Goal: Check status: Check status

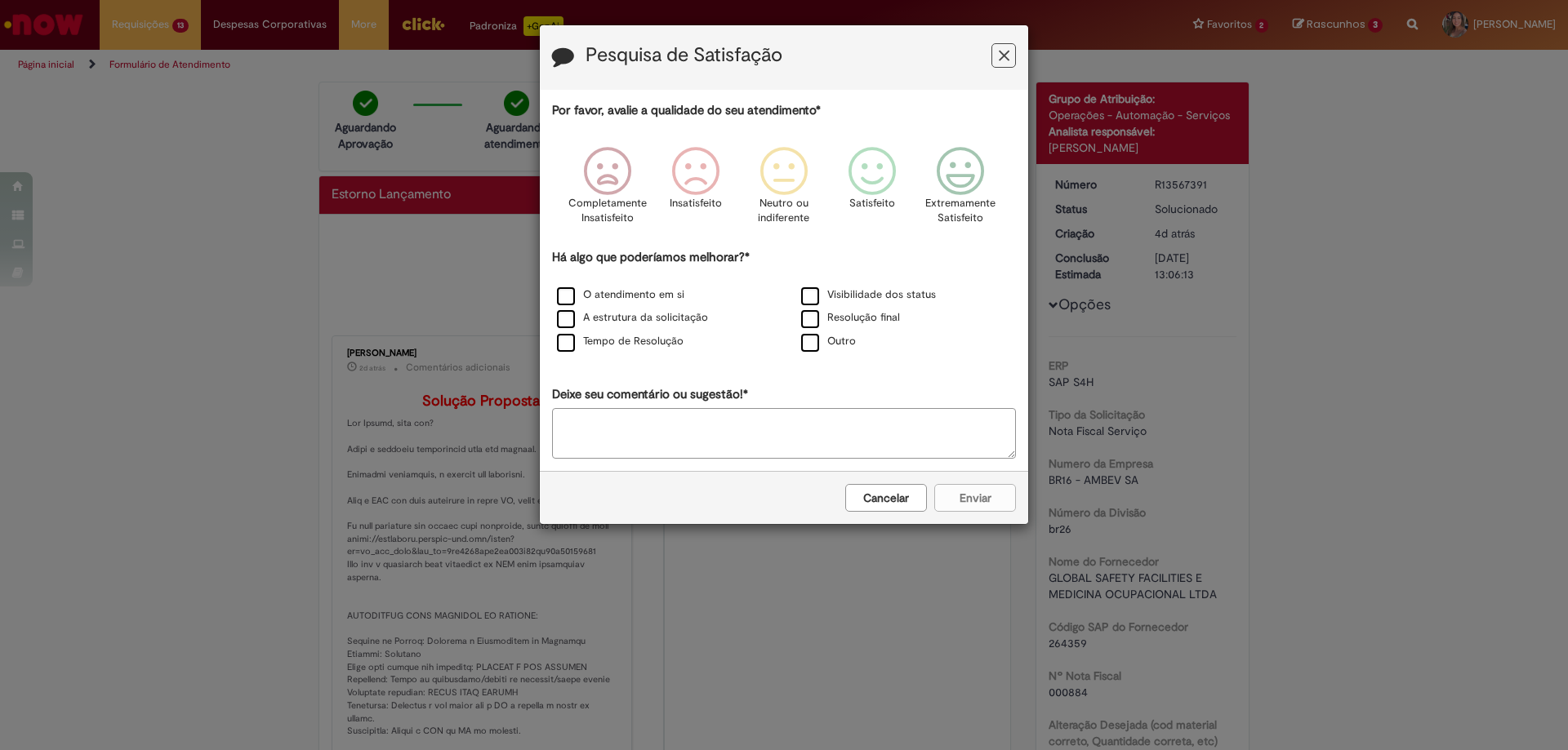
click at [903, 303] on div "Visibilidade dos status" at bounding box center [906, 296] width 241 height 20
click at [956, 179] on icon "Feedback" at bounding box center [960, 171] width 61 height 49
click at [895, 293] on label "Visibilidade dos status" at bounding box center [869, 295] width 135 height 16
click at [965, 496] on button "Enviar" at bounding box center [975, 498] width 81 height 28
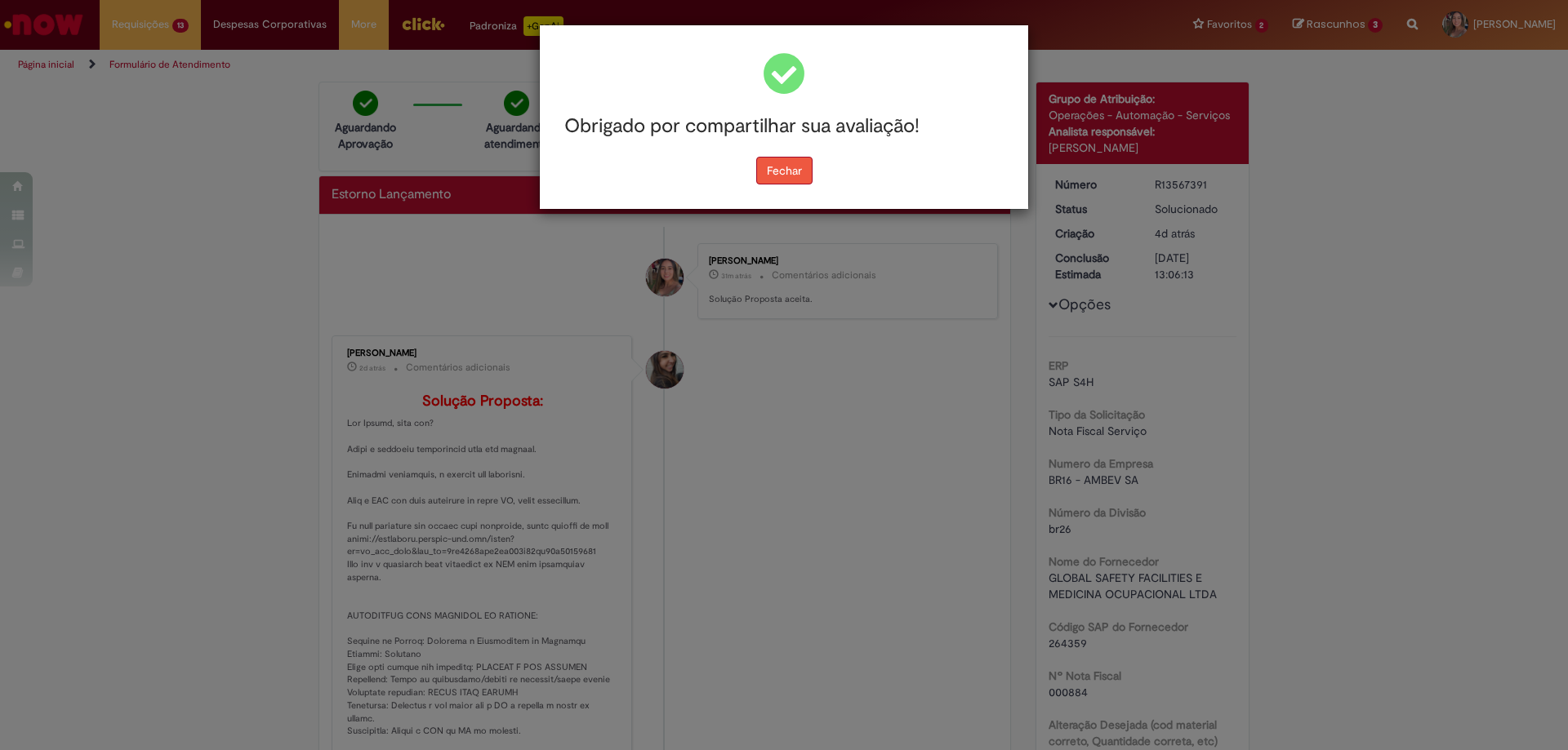
click at [803, 171] on button "Fechar" at bounding box center [784, 170] width 56 height 28
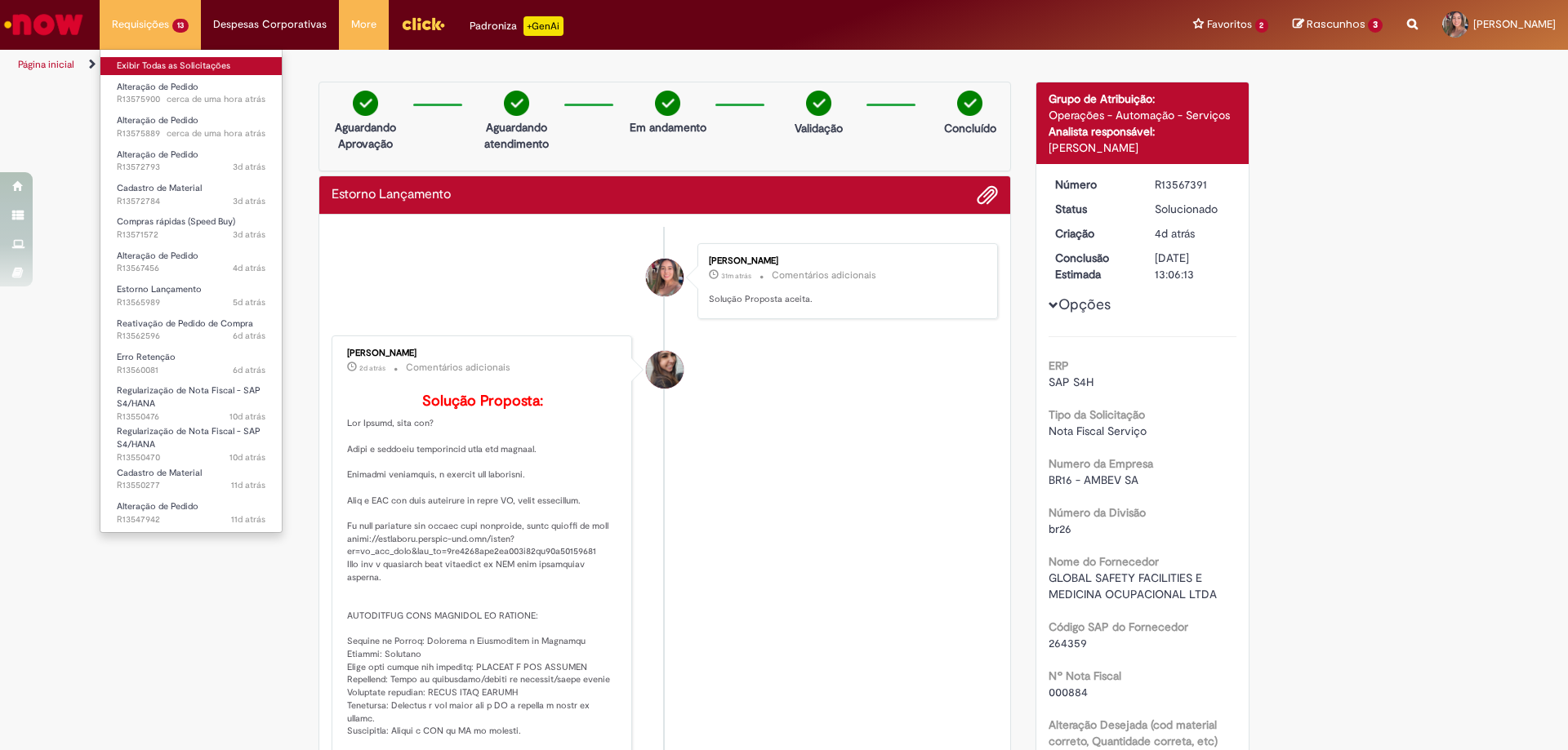
click at [169, 70] on link "Exibir Todas as Solicitações" at bounding box center [191, 66] width 181 height 18
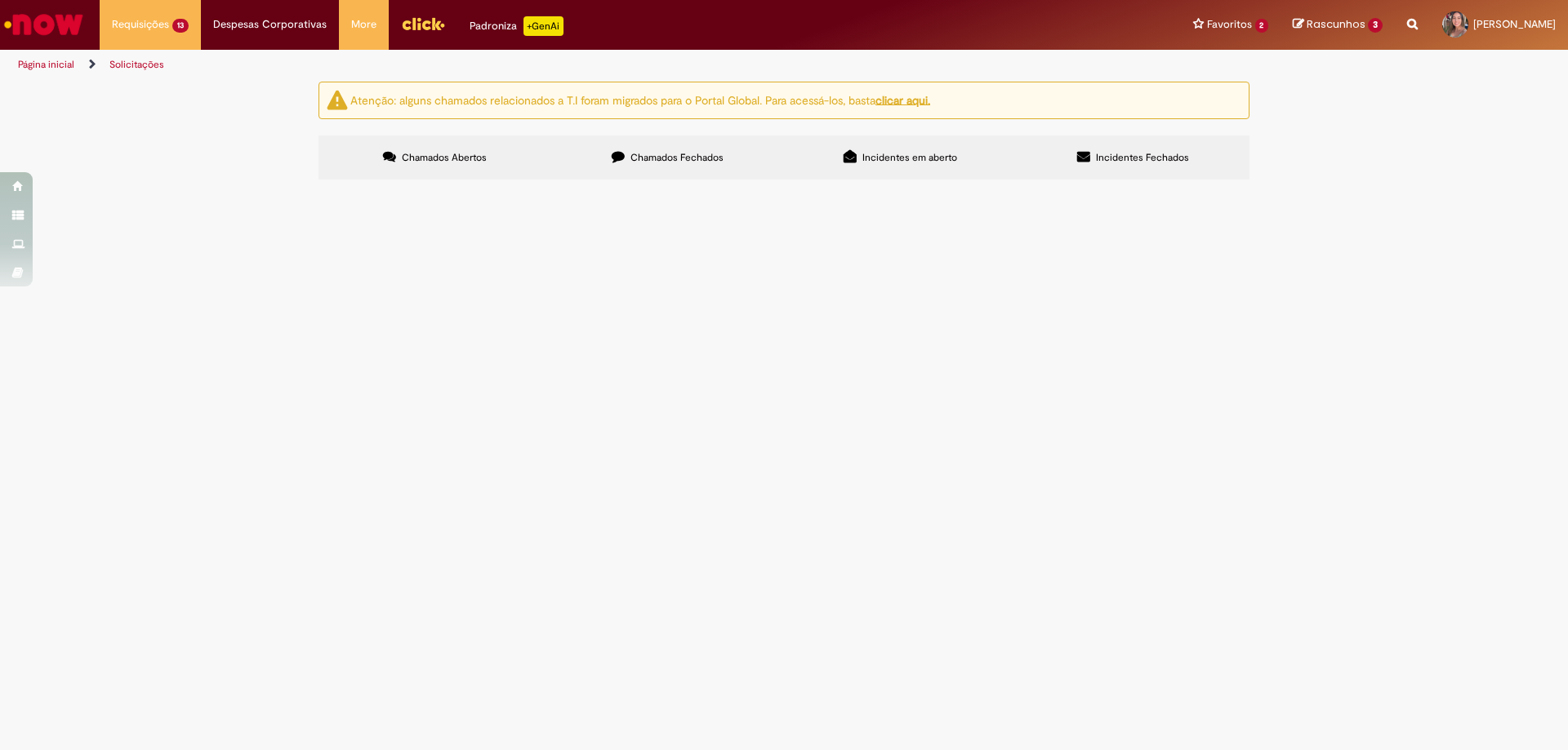
scroll to position [41, 0]
click at [0, 0] on span "Pendente Usuário" at bounding box center [0, 0] width 0 height 0
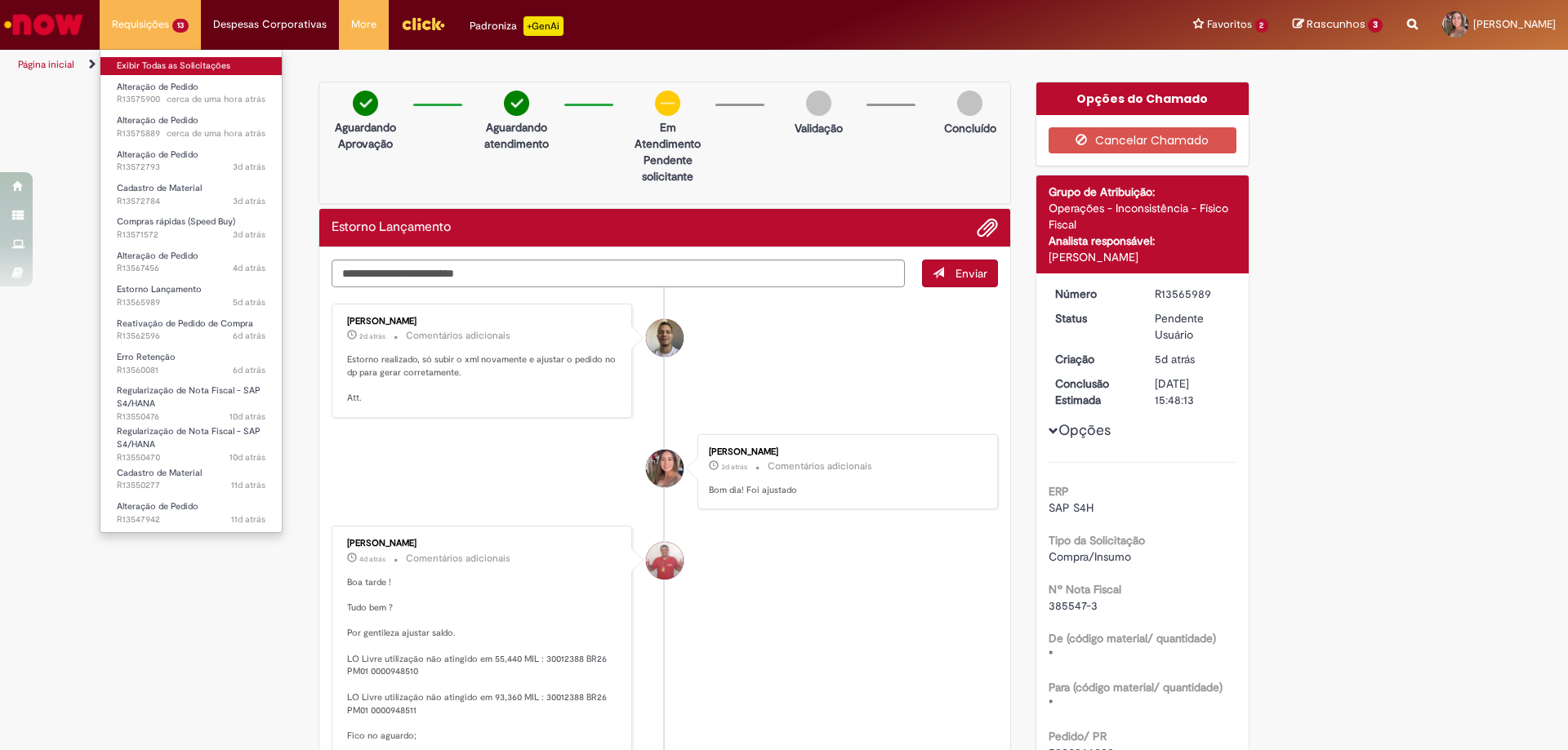
click at [166, 69] on link "Exibir Todas as Solicitações" at bounding box center [191, 66] width 181 height 18
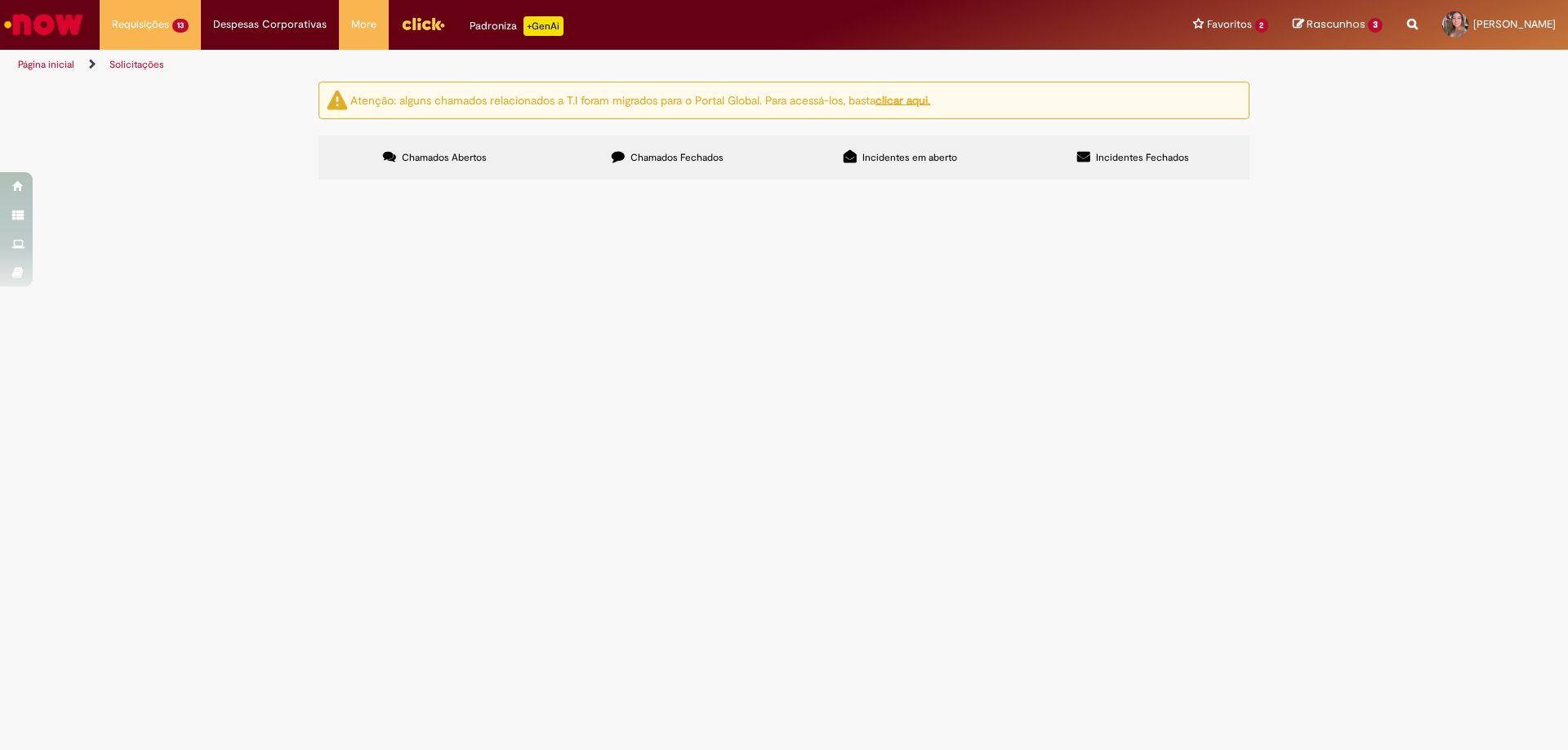
scroll to position [41, 0]
click at [0, 0] on span "Em Validação" at bounding box center [0, 0] width 0 height 0
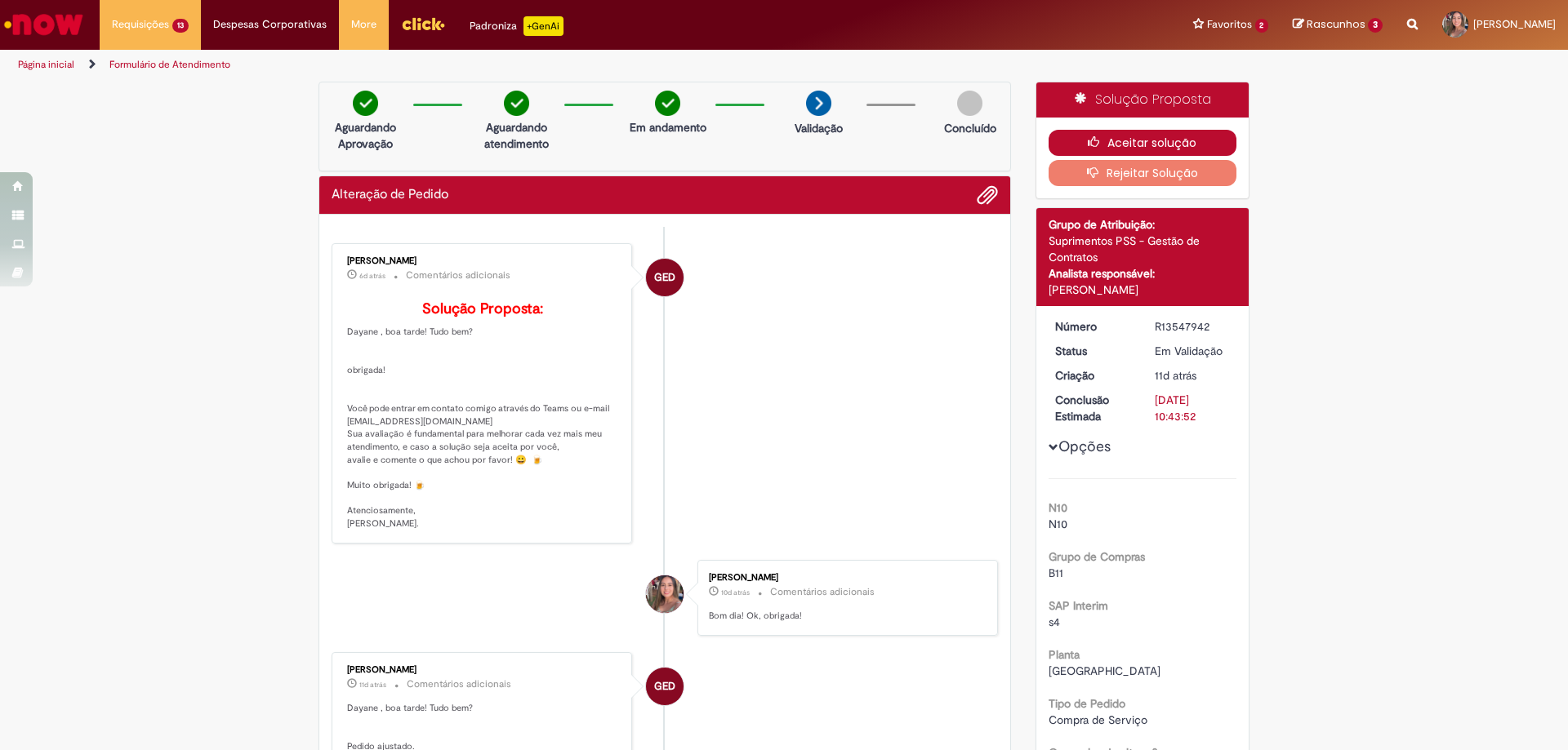
click at [1132, 136] on button "Aceitar solução" at bounding box center [1142, 142] width 189 height 26
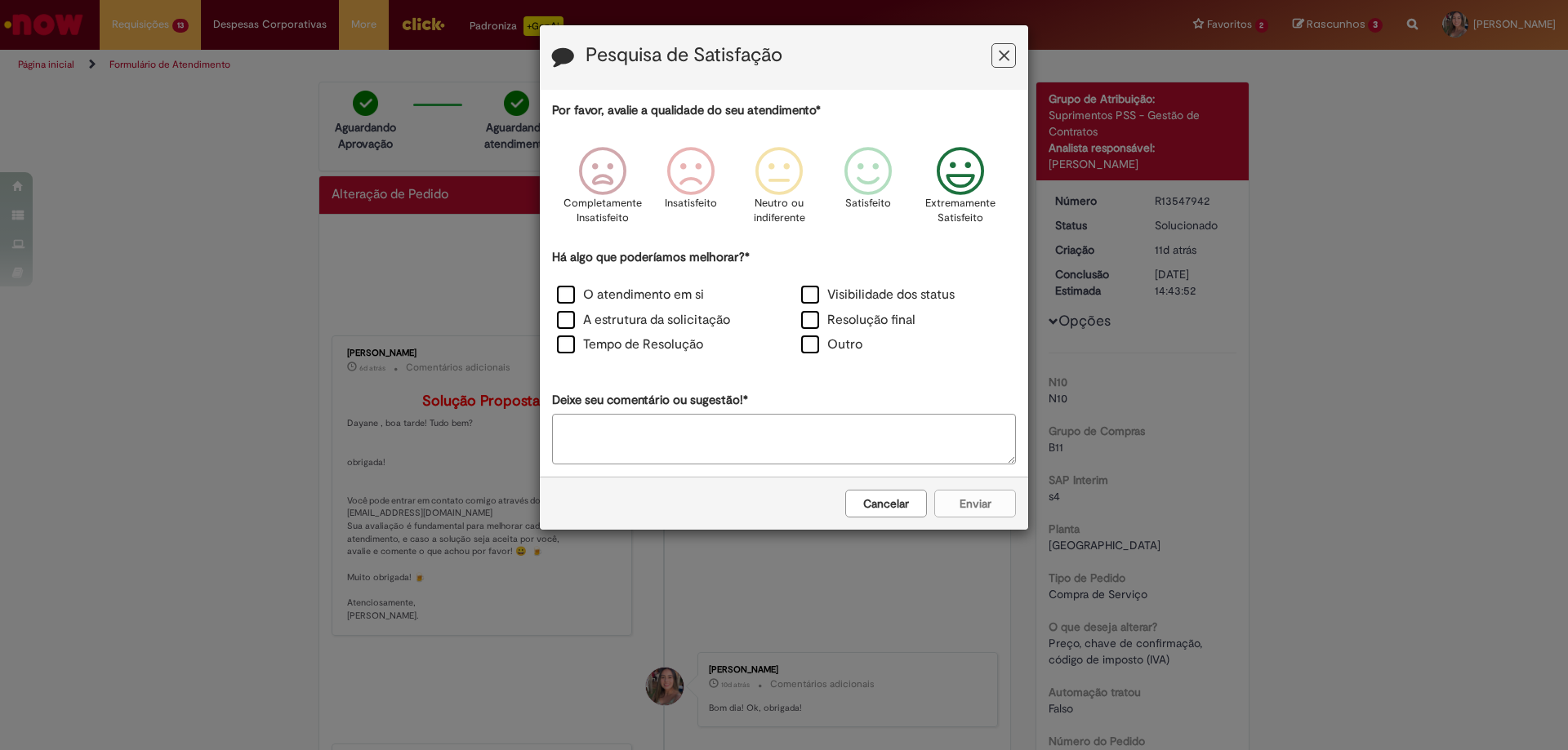
click at [955, 189] on icon "Feedback" at bounding box center [960, 171] width 61 height 49
click at [925, 302] on label "Visibilidade dos status" at bounding box center [878, 295] width 154 height 18
click at [975, 500] on button "Enviar" at bounding box center [975, 504] width 81 height 28
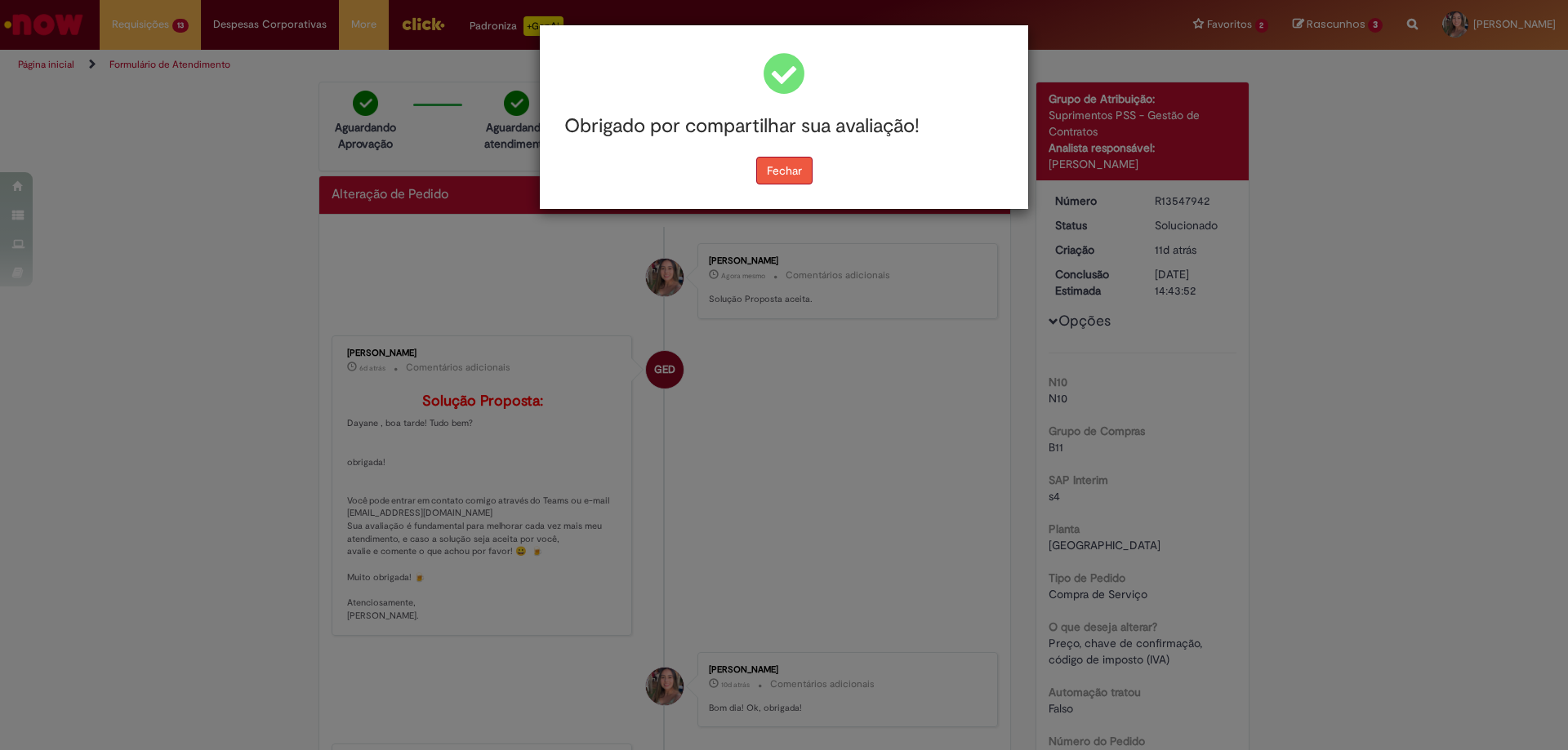
click at [780, 160] on button "Fechar" at bounding box center [784, 170] width 56 height 28
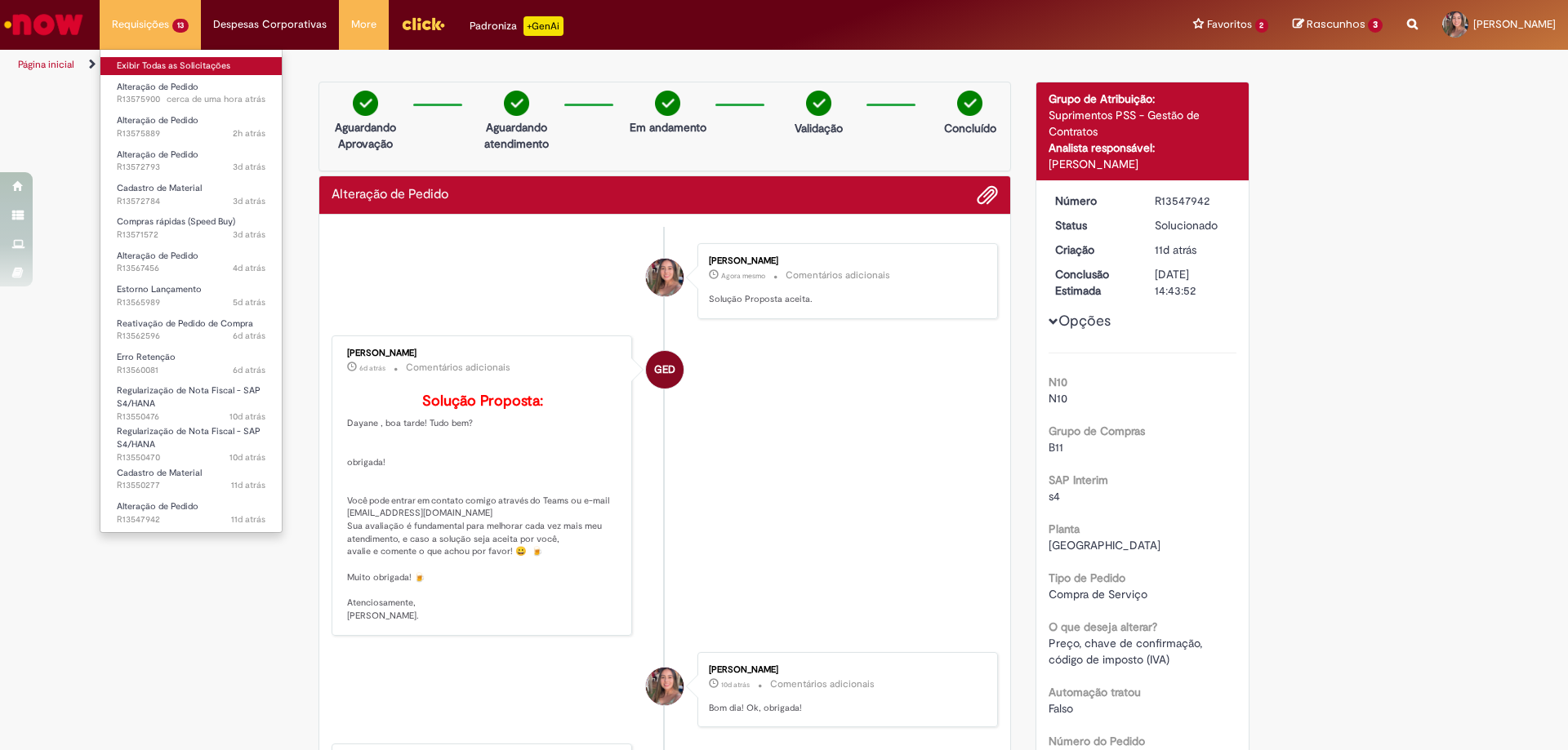
click at [171, 61] on link "Exibir Todas as Solicitações" at bounding box center [191, 66] width 181 height 18
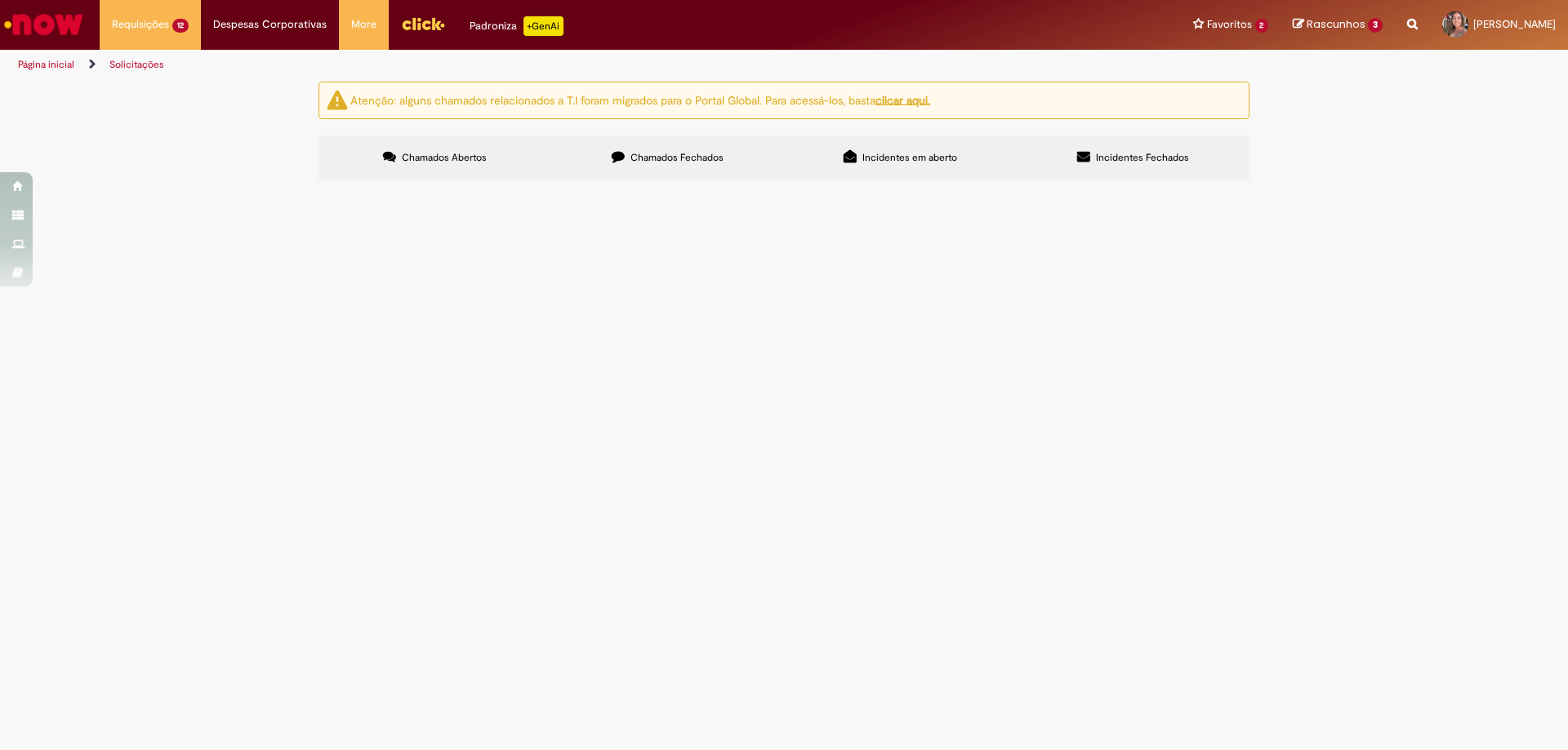
scroll to position [13, 0]
click at [0, 0] on span "Em Validação" at bounding box center [0, 0] width 0 height 0
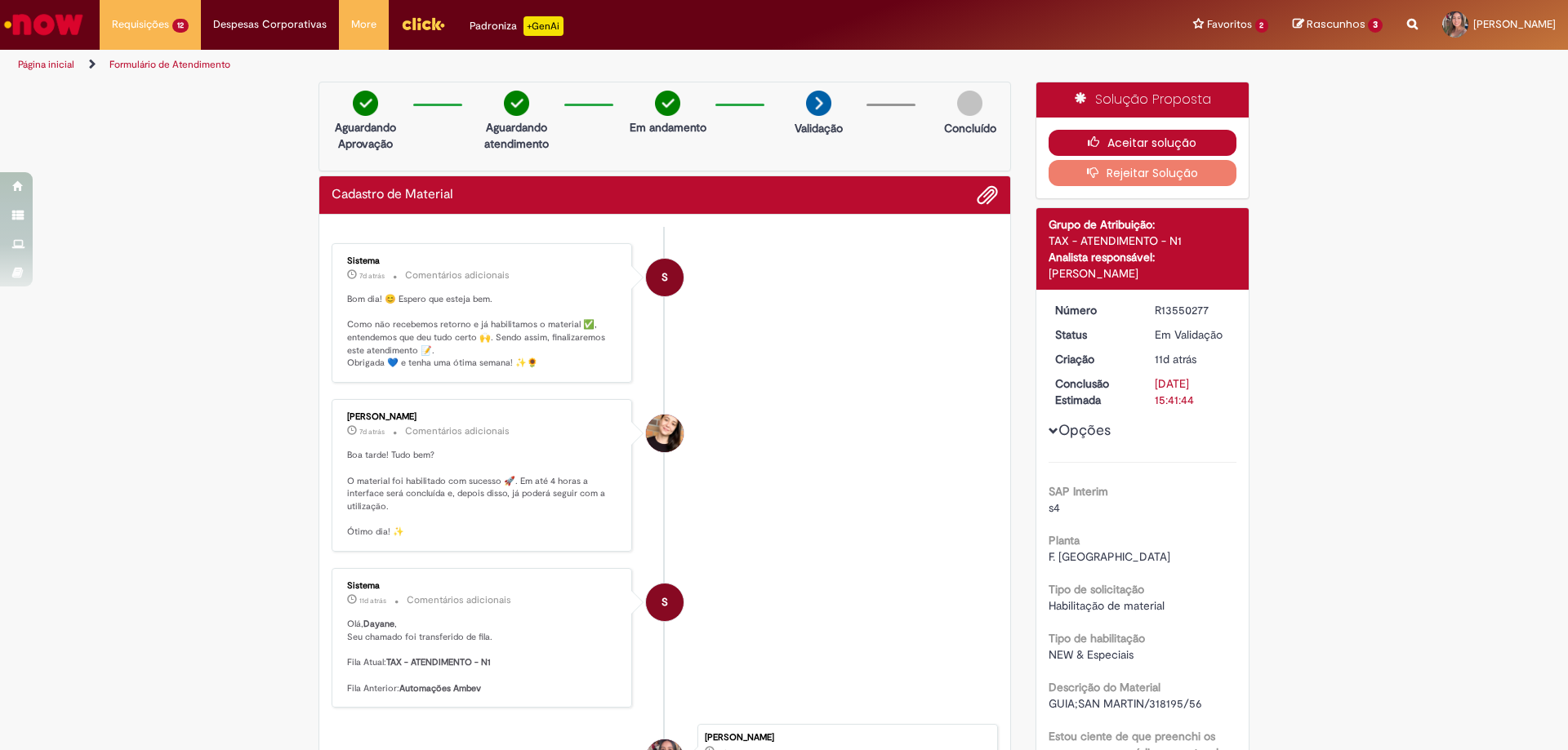
click at [1097, 140] on icon "button" at bounding box center [1097, 141] width 19 height 11
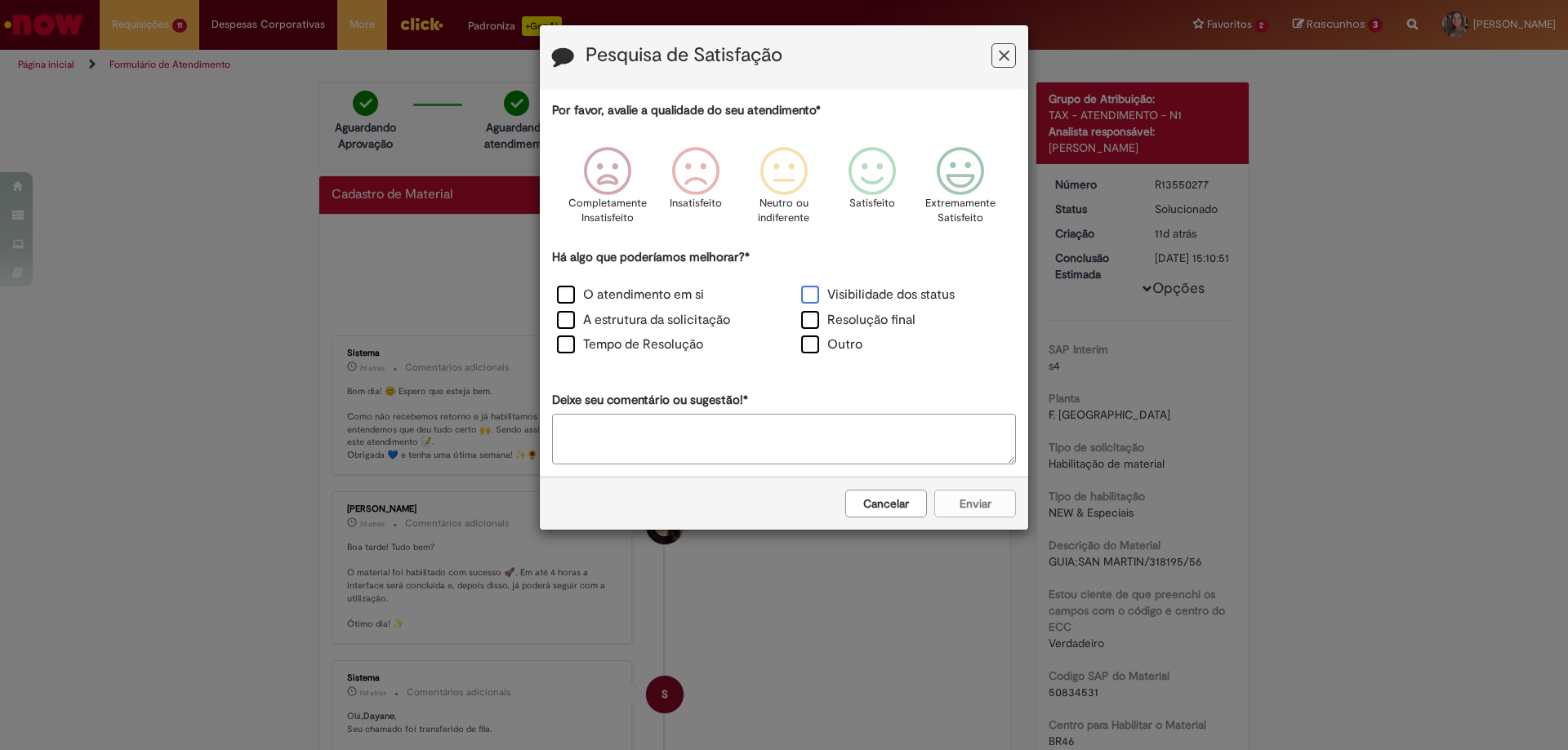
click at [855, 291] on label "Visibilidade dos status" at bounding box center [878, 295] width 154 height 18
click at [947, 180] on icon "Feedback" at bounding box center [960, 171] width 61 height 49
click at [961, 506] on button "Enviar" at bounding box center [975, 504] width 81 height 28
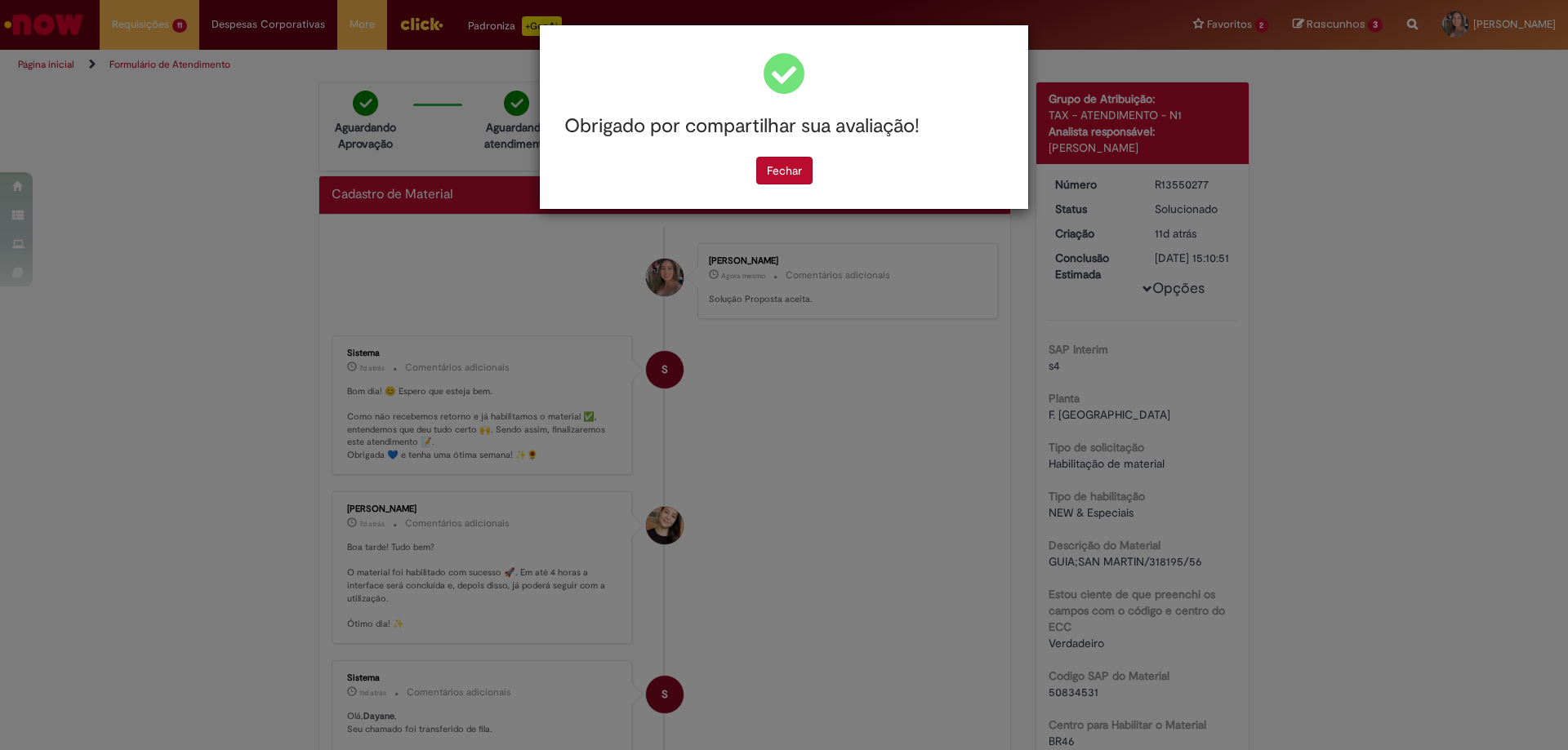
click at [773, 186] on div "Obrigado por compartilhar sua avaliação! [GEOGRAPHIC_DATA]" at bounding box center [784, 117] width 488 height 184
click at [771, 166] on button "Fechar" at bounding box center [784, 170] width 56 height 28
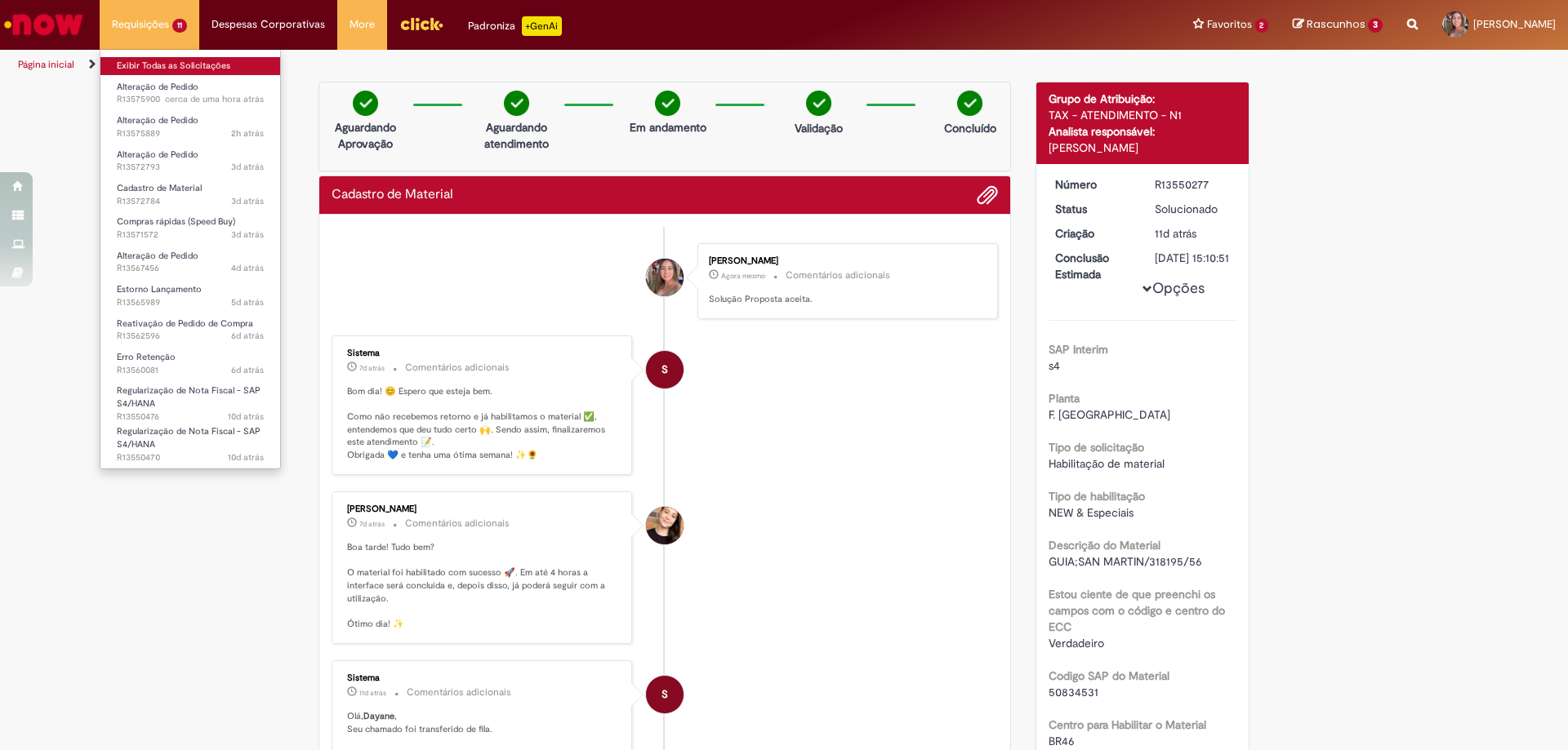
click at [167, 67] on link "Exibir Todas as Solicitações" at bounding box center [191, 66] width 179 height 18
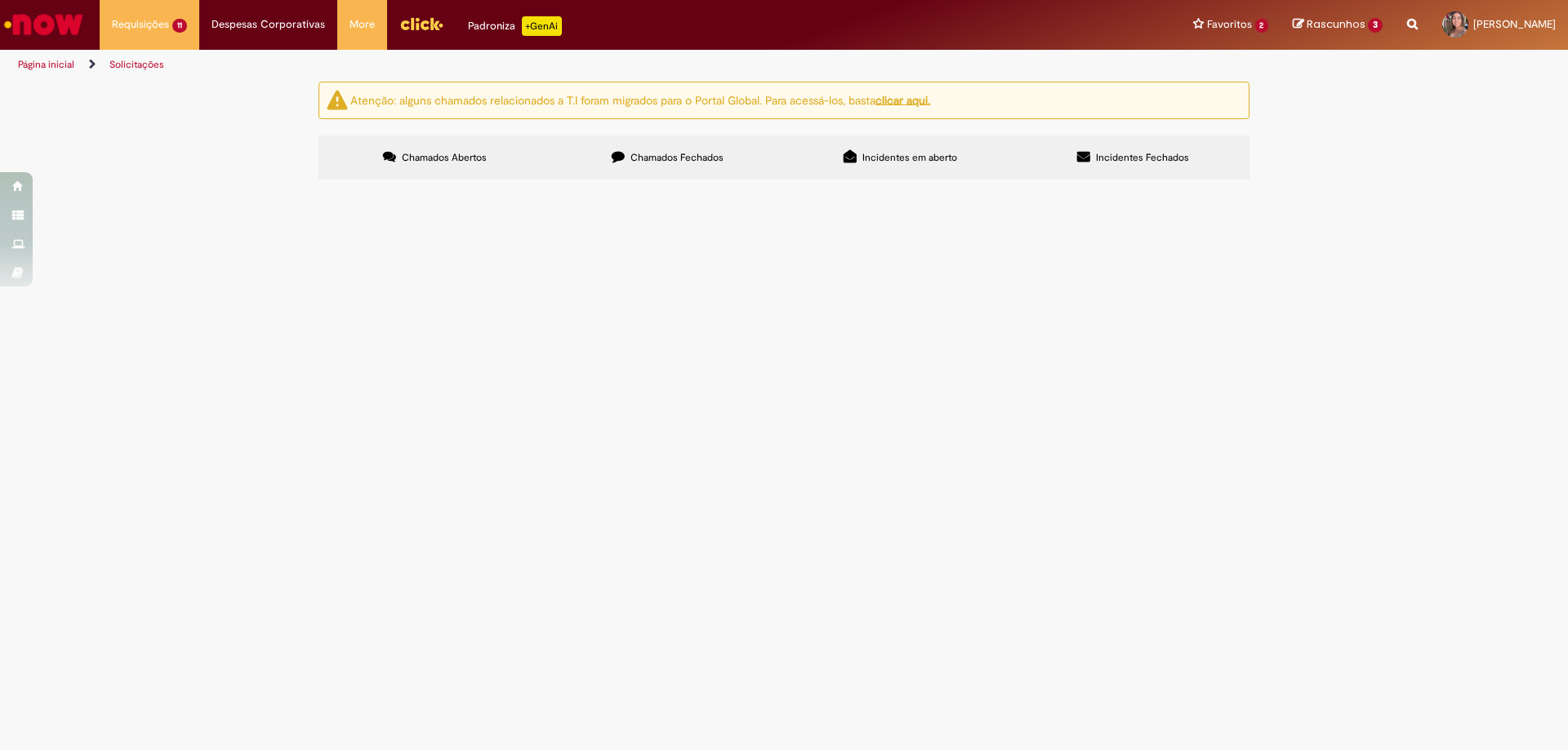
click at [0, 0] on span "Pendente Usuário" at bounding box center [0, 0] width 0 height 0
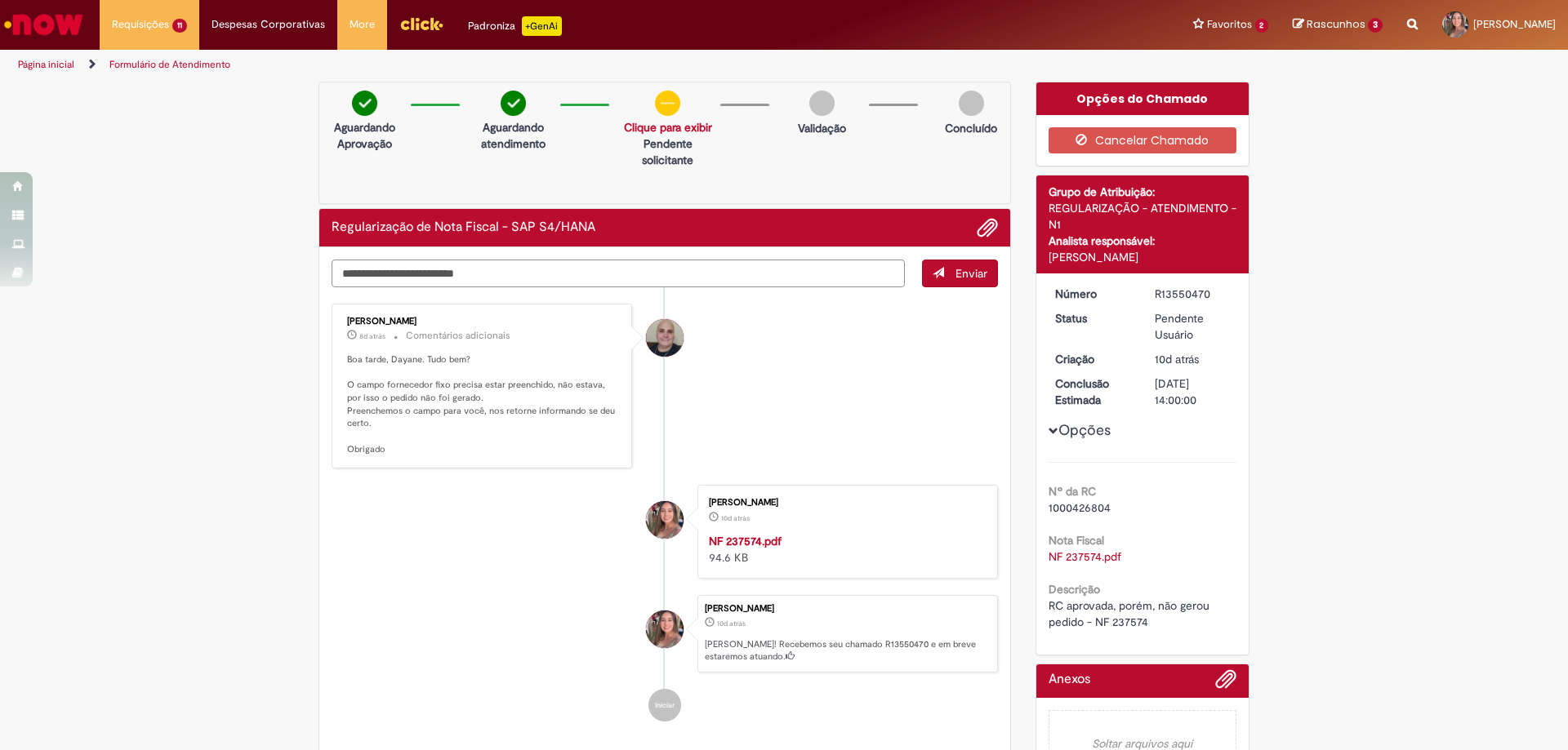
click at [454, 265] on textarea "Digite sua mensagem aqui..." at bounding box center [618, 274] width 574 height 28
type textarea "*"
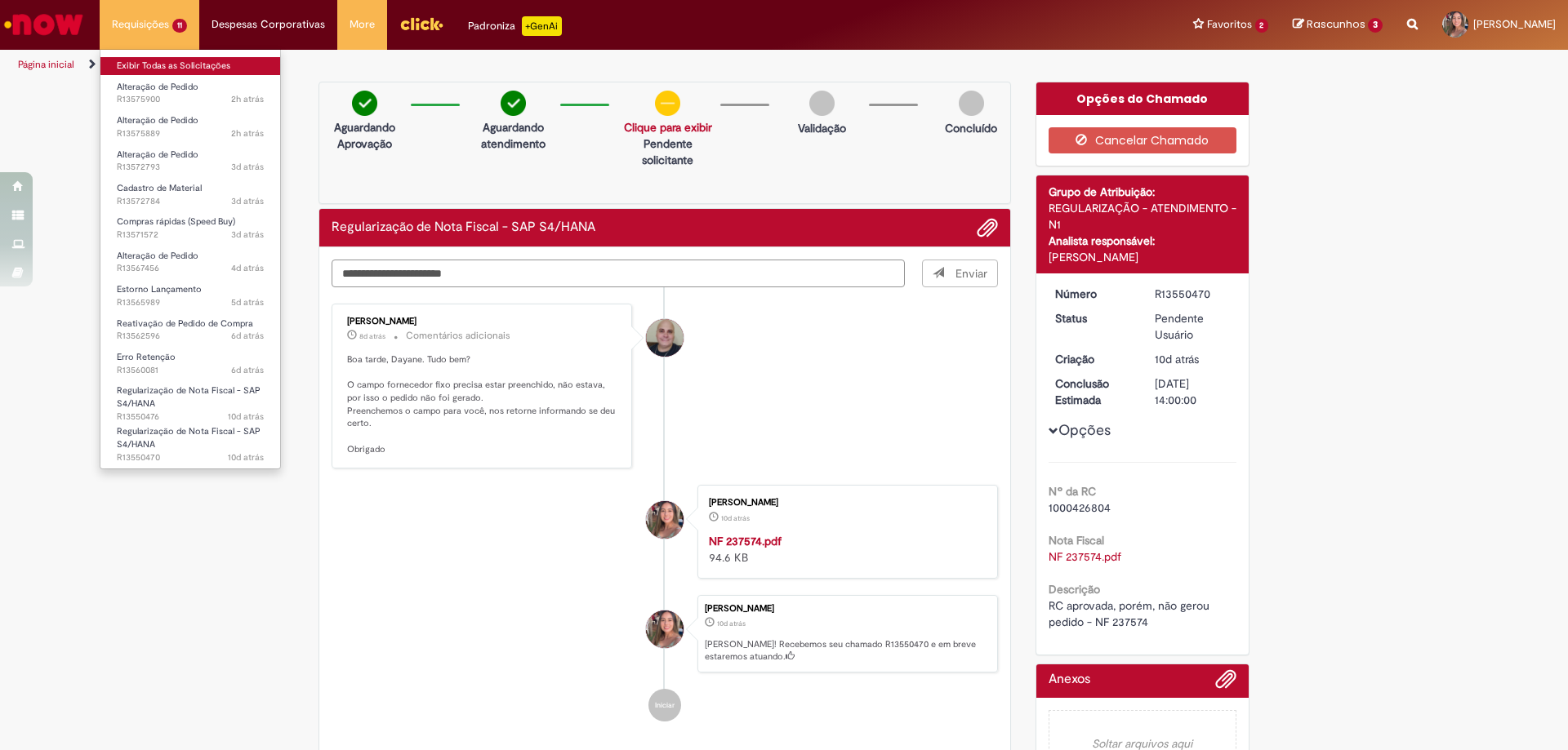
type textarea "**********"
click at [164, 63] on link "Exibir Todas as Solicitações" at bounding box center [191, 66] width 179 height 18
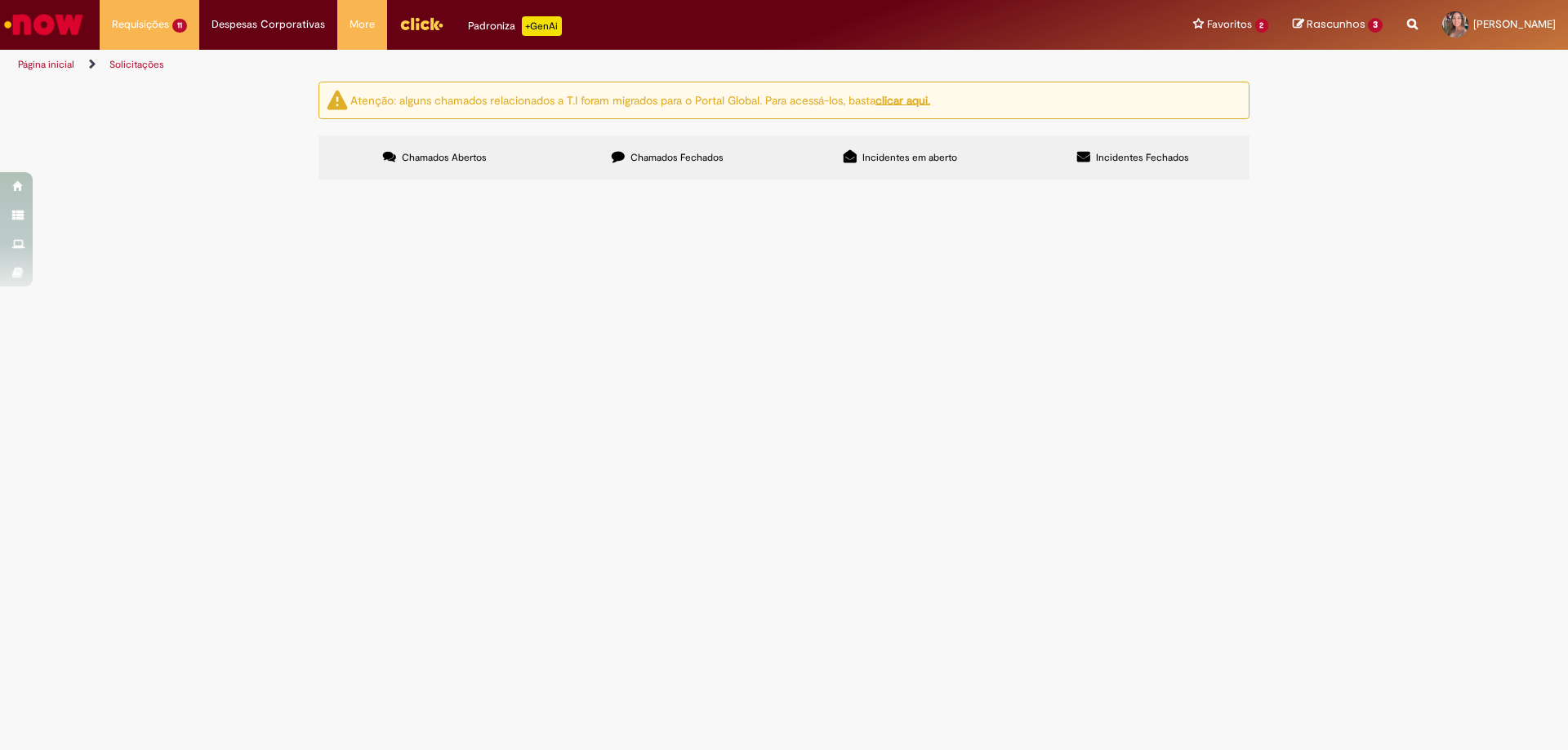
click at [0, 0] on span "Em Validação" at bounding box center [0, 0] width 0 height 0
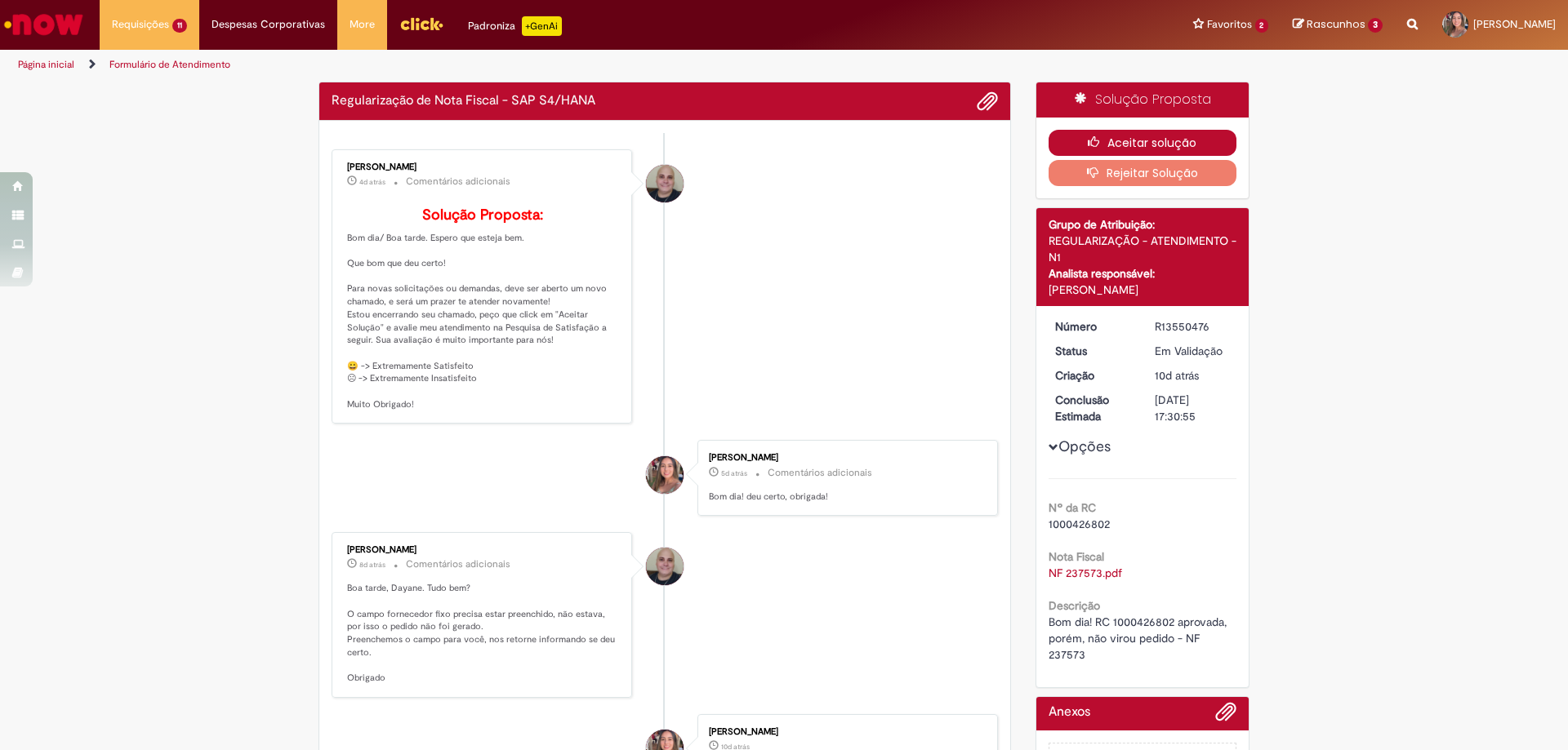
click at [1079, 138] on button "Aceitar solução" at bounding box center [1142, 142] width 189 height 26
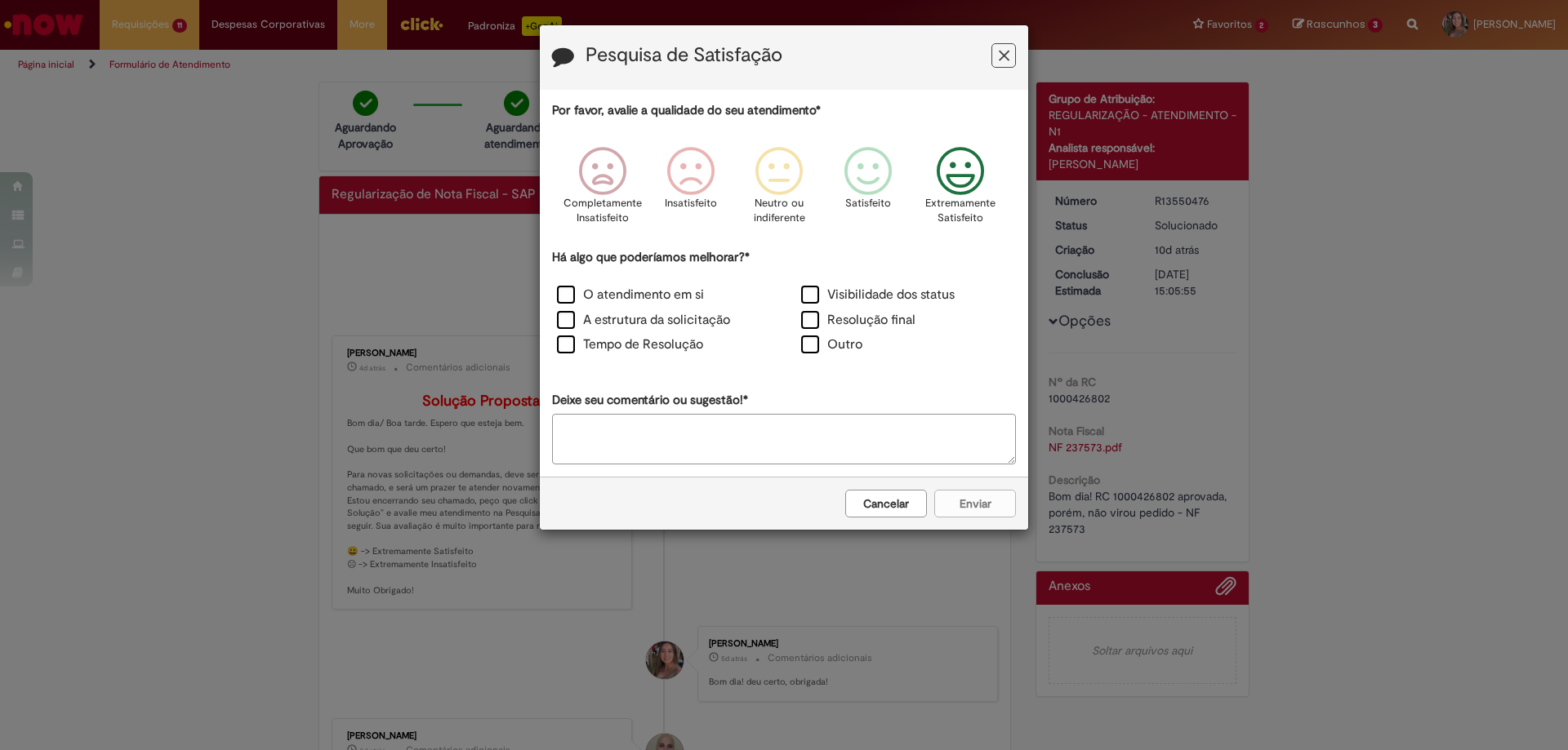
click at [958, 191] on icon "Feedback" at bounding box center [960, 171] width 61 height 49
click at [932, 299] on label "Visibilidade dos status" at bounding box center [878, 295] width 154 height 18
click at [978, 509] on button "Enviar" at bounding box center [975, 504] width 81 height 28
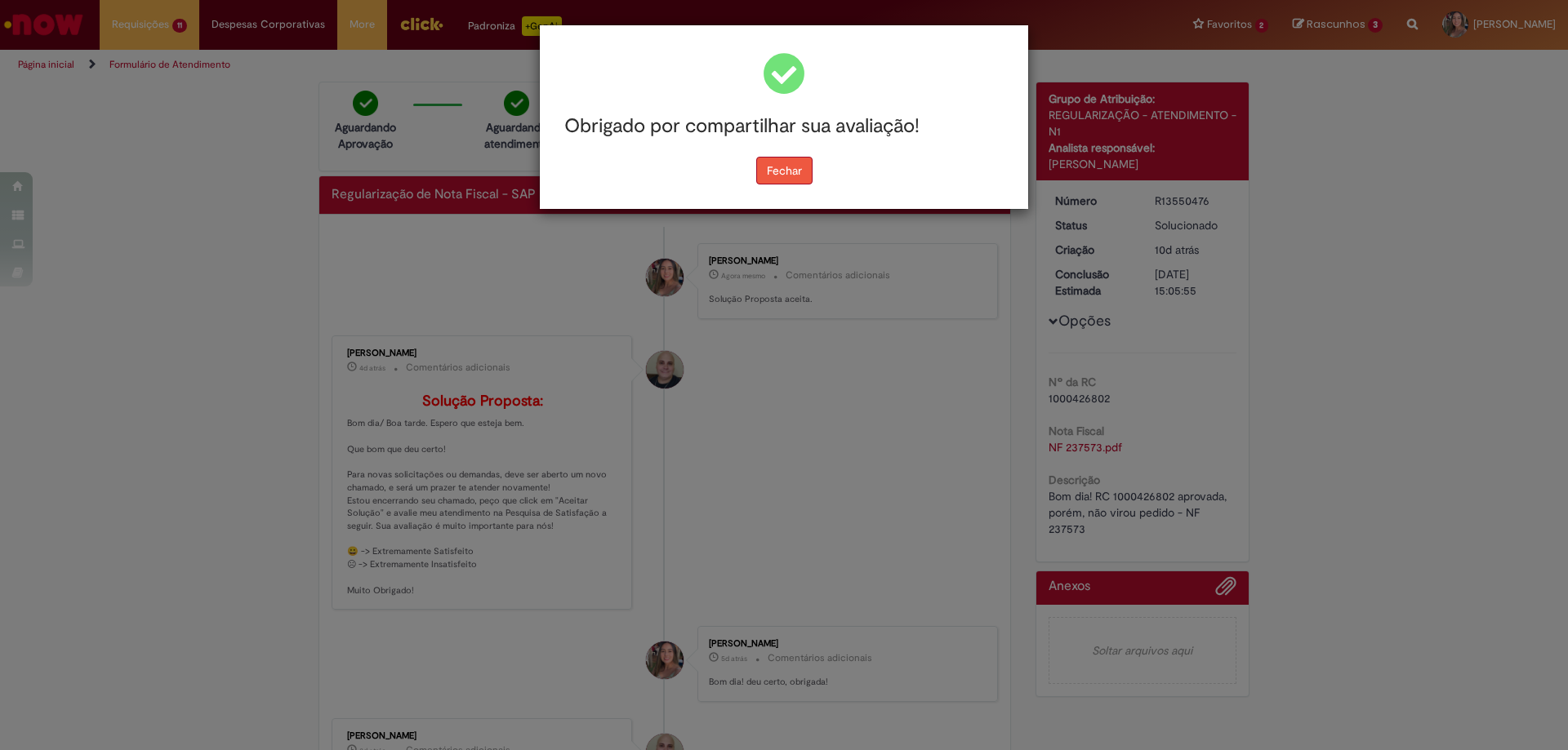
click at [776, 177] on button "Fechar" at bounding box center [784, 170] width 56 height 28
